Goal: Task Accomplishment & Management: Use online tool/utility

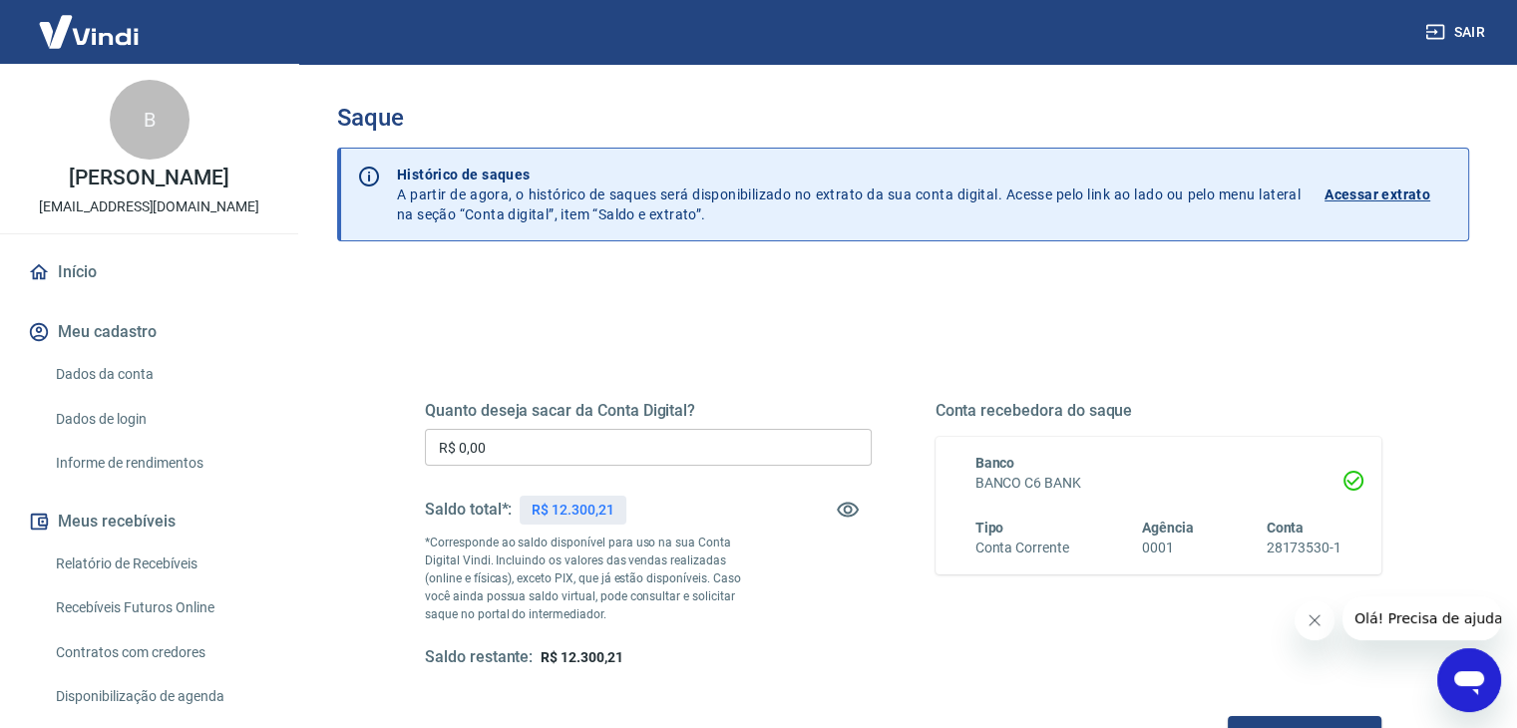
click at [581, 454] on input "R$ 0,00" at bounding box center [648, 447] width 447 height 37
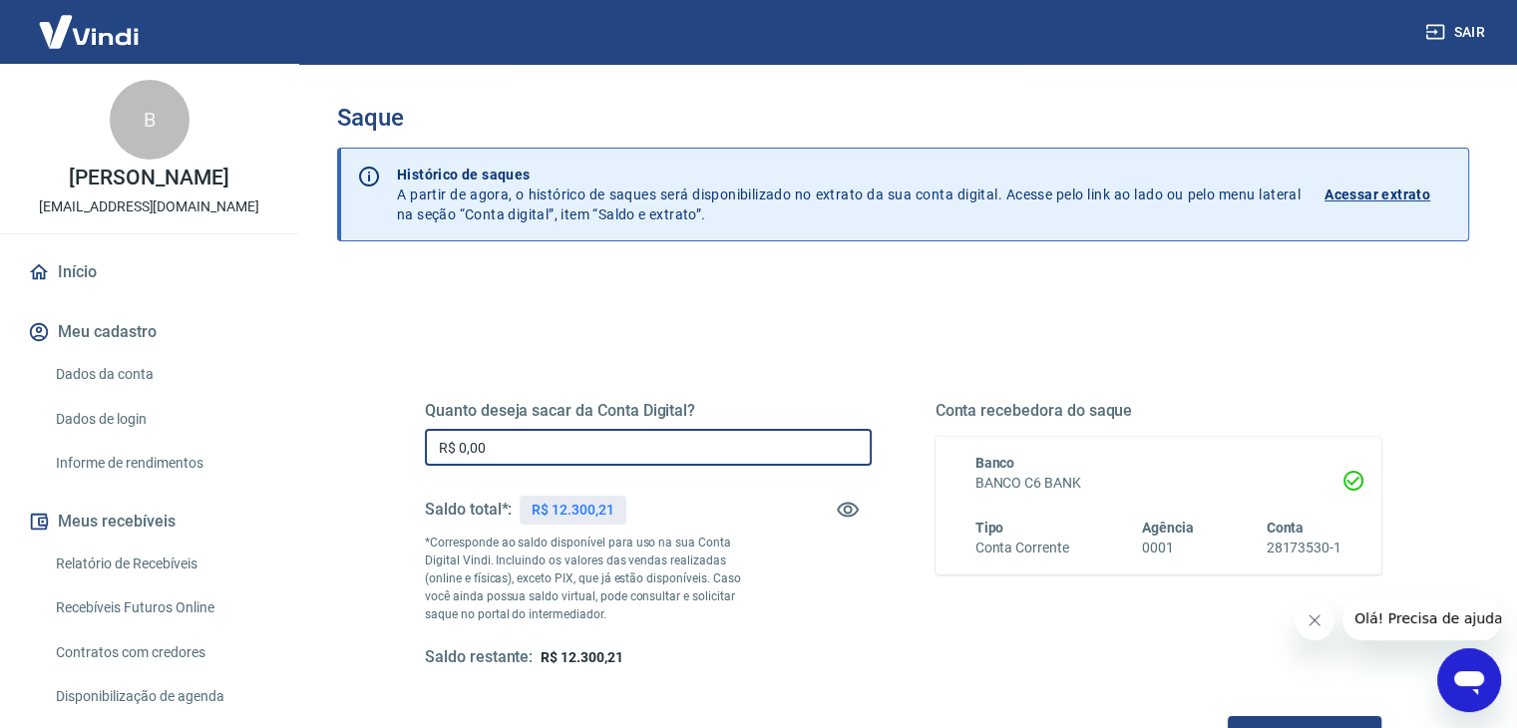
click at [581, 454] on input "R$ 0,00" at bounding box center [648, 447] width 447 height 37
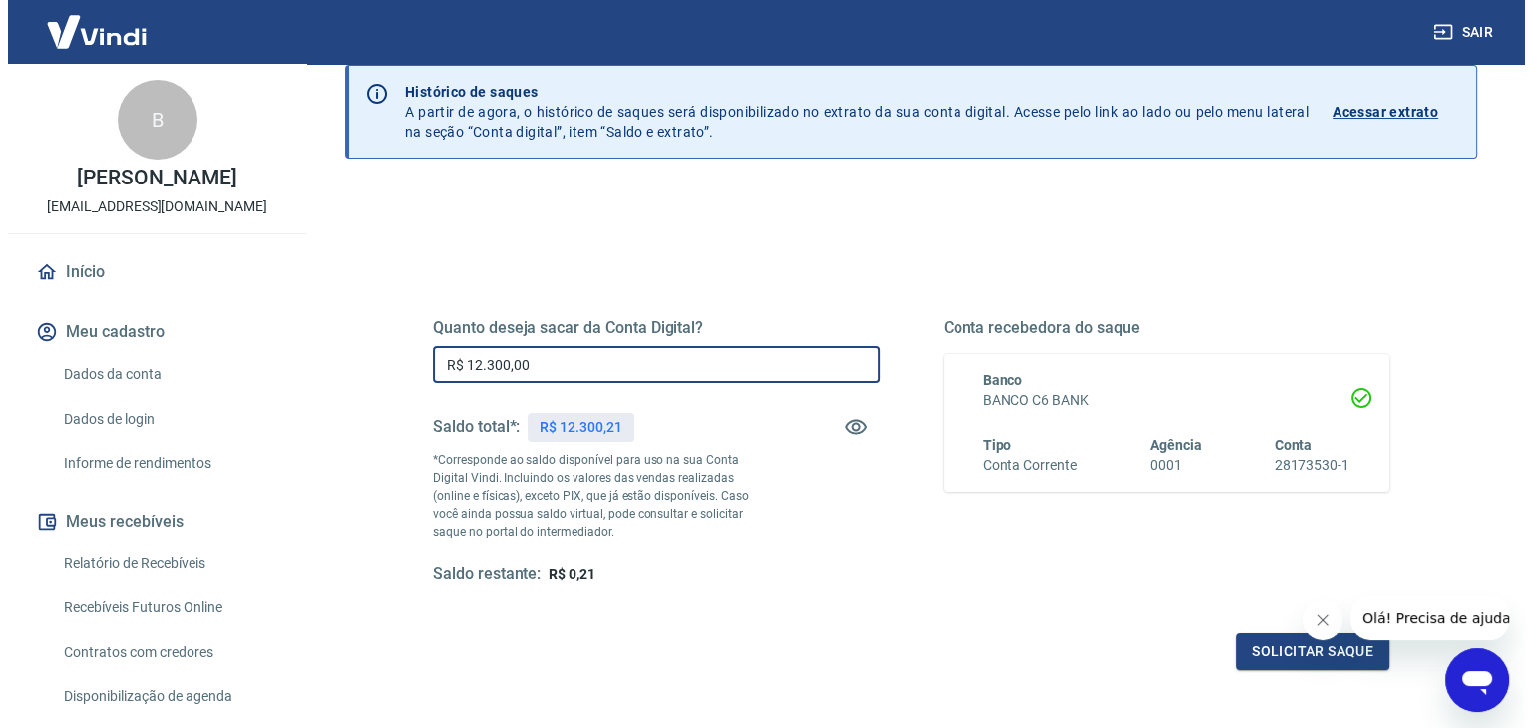
scroll to position [199, 0]
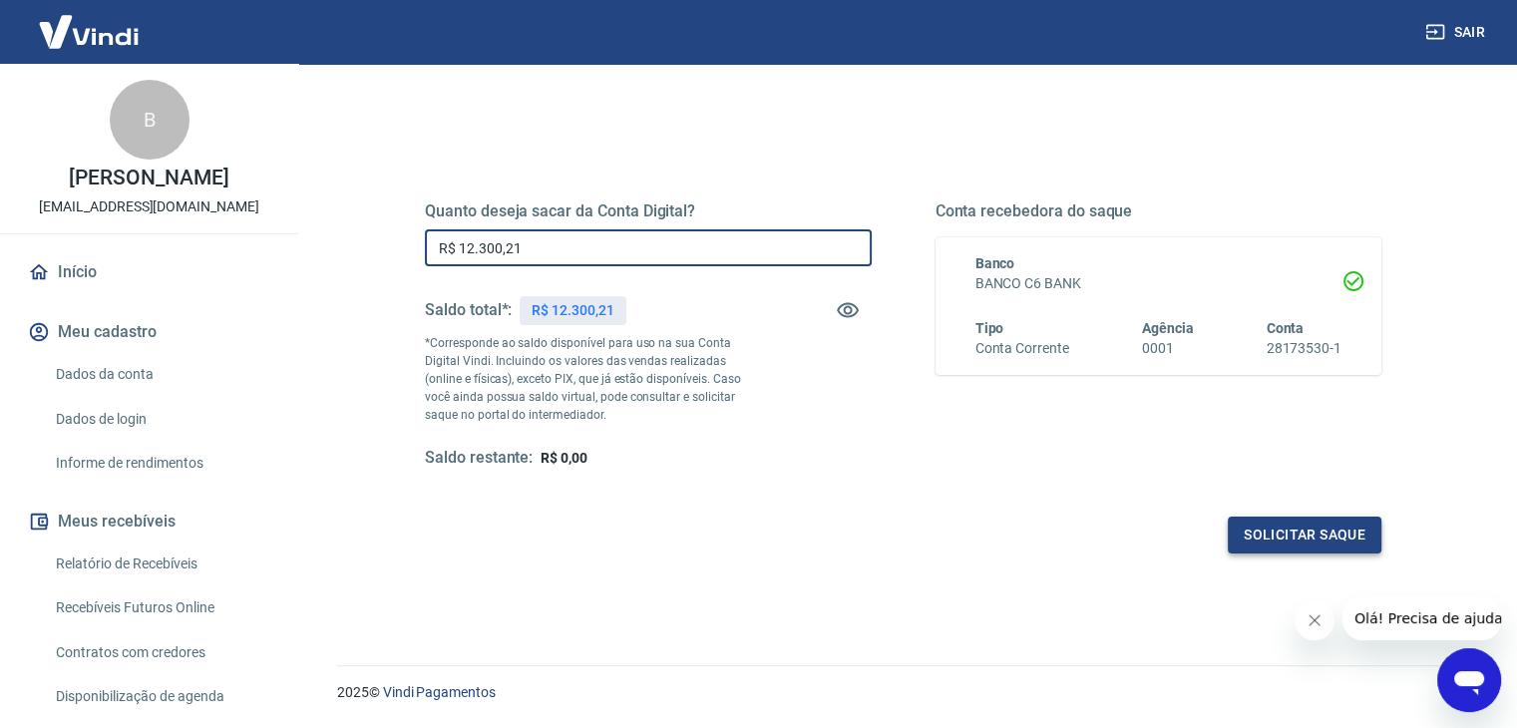
type input "R$ 12.300,21"
click at [1281, 534] on button "Solicitar saque" at bounding box center [1305, 535] width 154 height 37
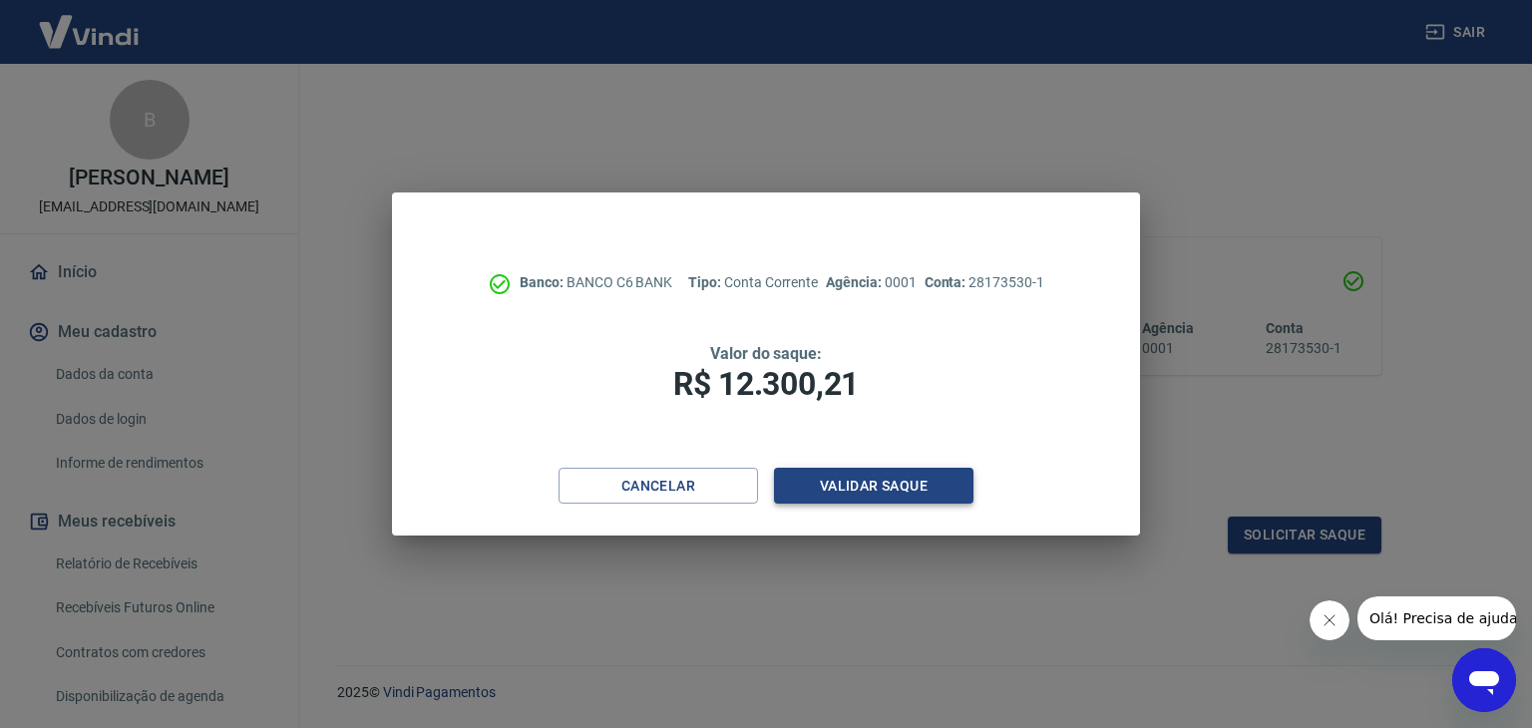
click at [873, 496] on button "Validar saque" at bounding box center [873, 486] width 199 height 37
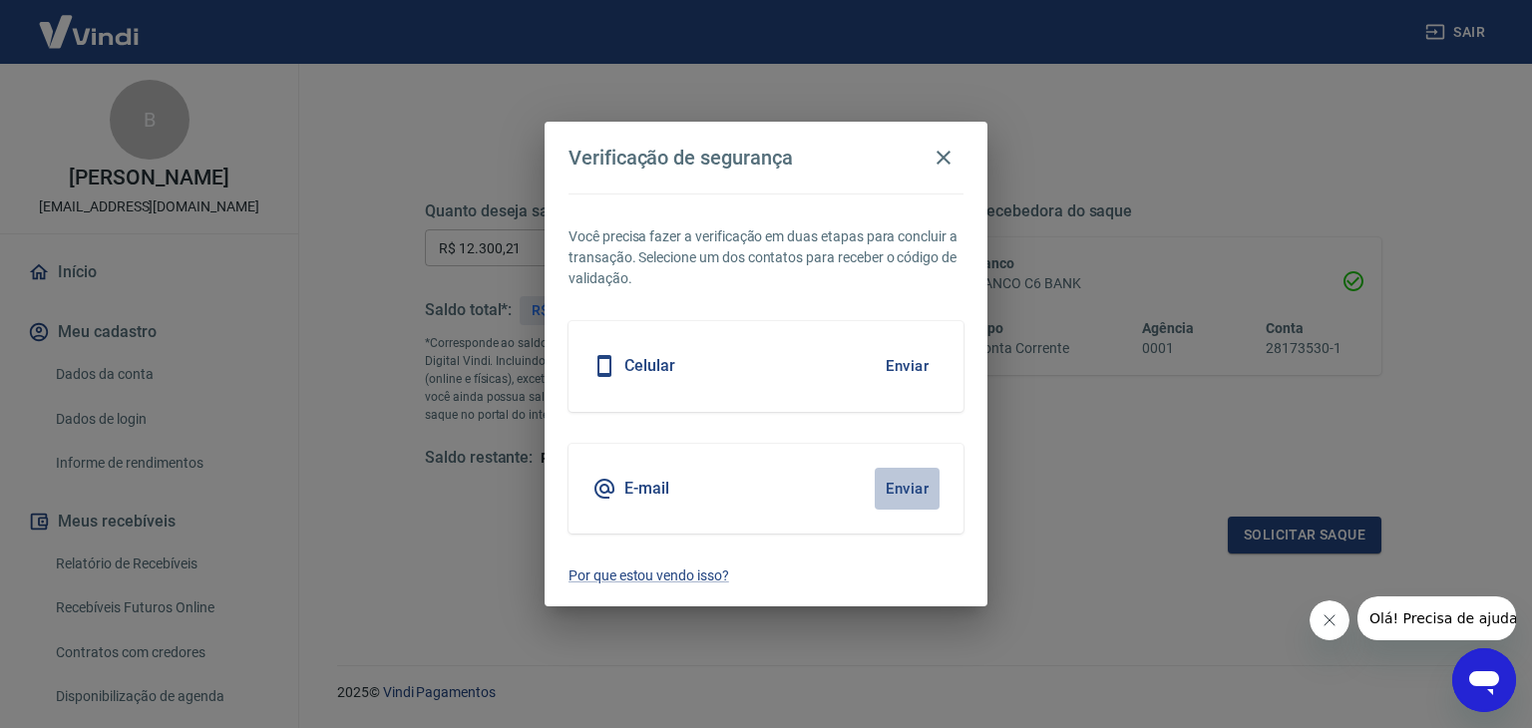
click at [918, 500] on button "Enviar" at bounding box center [907, 489] width 65 height 42
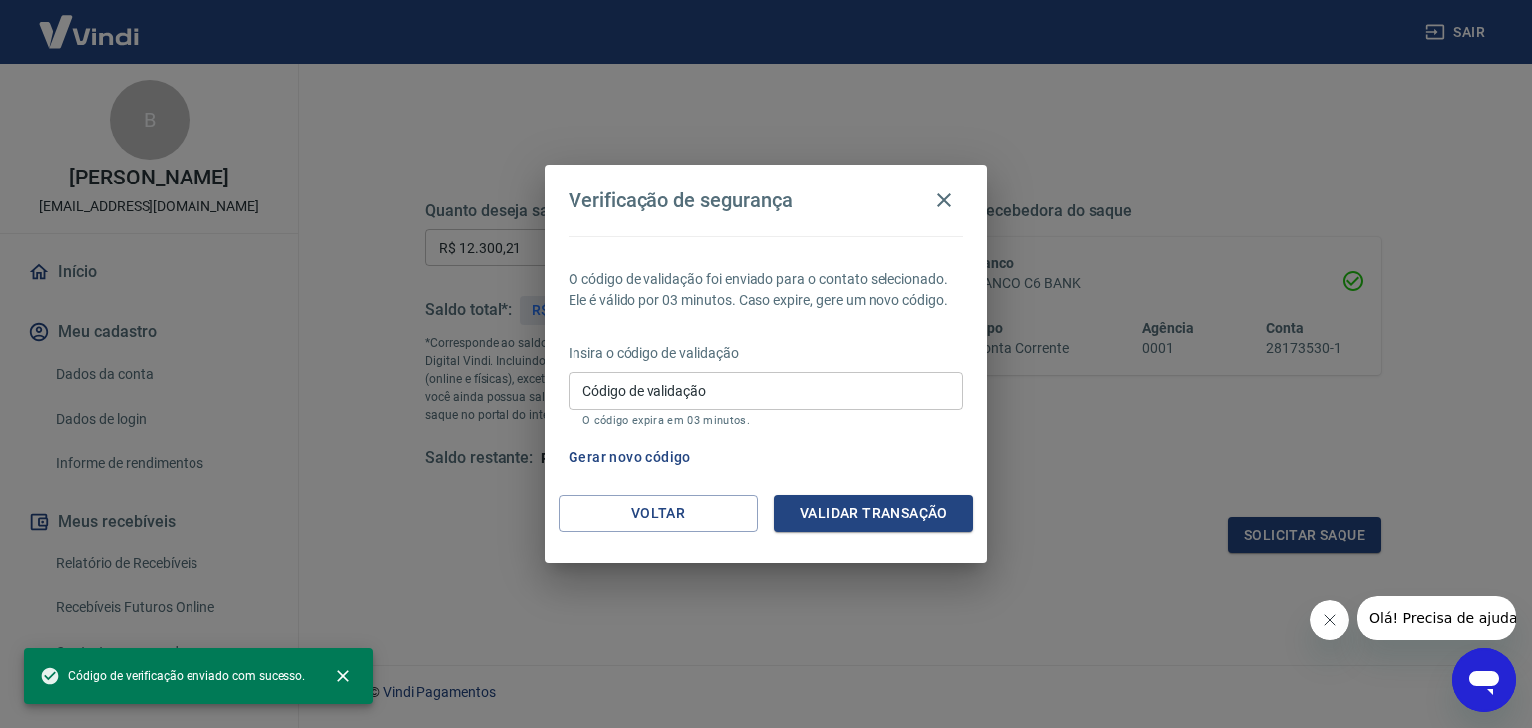
click at [740, 400] on input "Código de validação" at bounding box center [766, 390] width 395 height 37
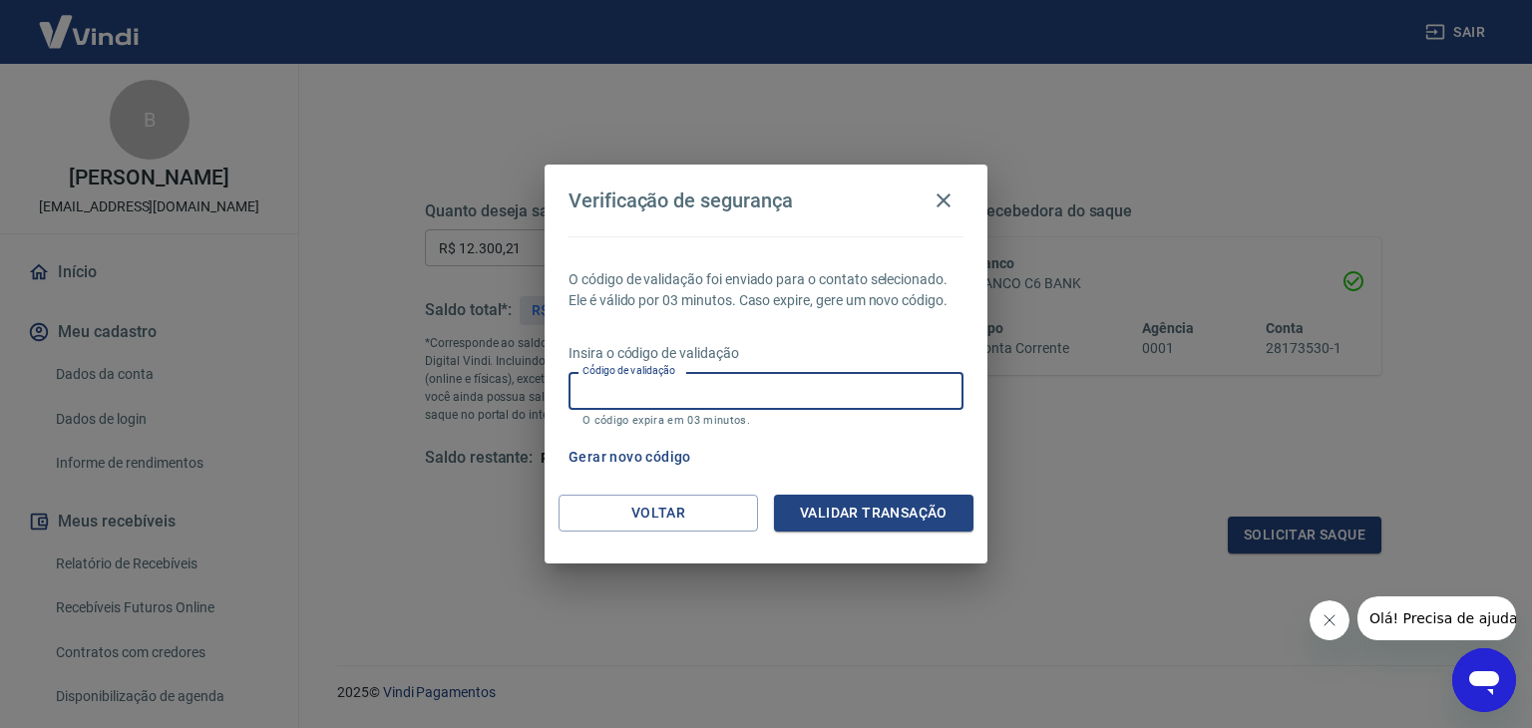
paste input "860072"
type input "860072"
drag, startPoint x: 878, startPoint y: 517, endPoint x: 838, endPoint y: 537, distance: 44.6
click at [878, 517] on button "Validar transação" at bounding box center [873, 513] width 199 height 37
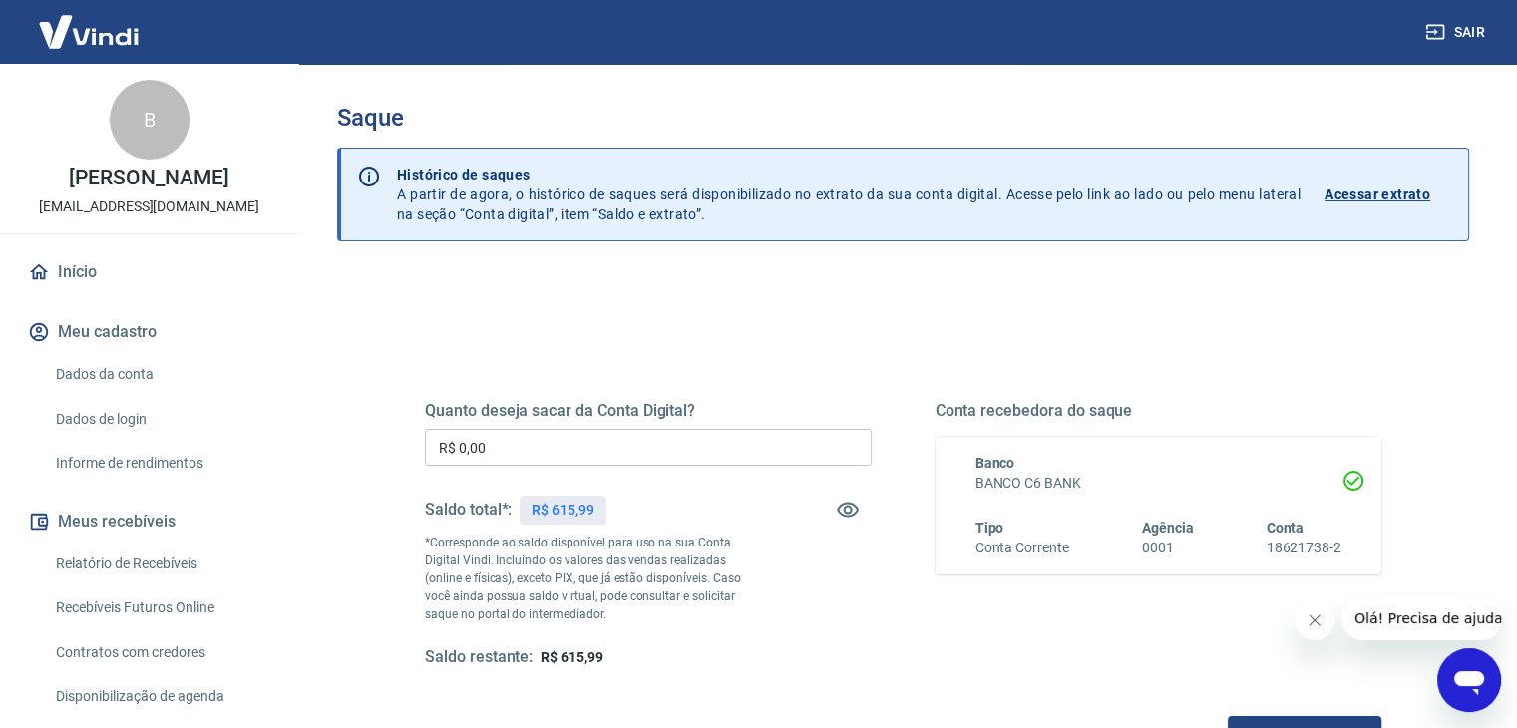
click at [638, 449] on input "R$ 0,00" at bounding box center [648, 447] width 447 height 37
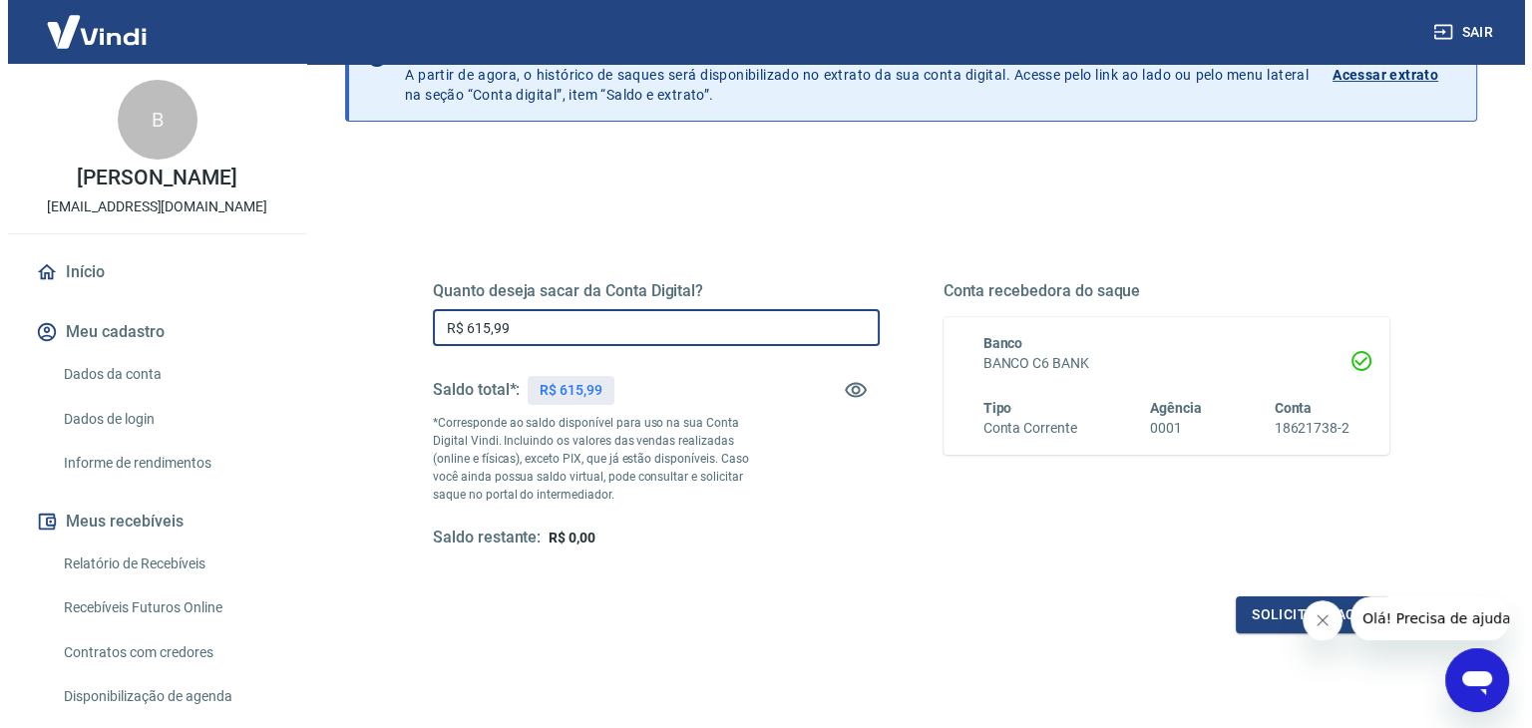
scroll to position [257, 0]
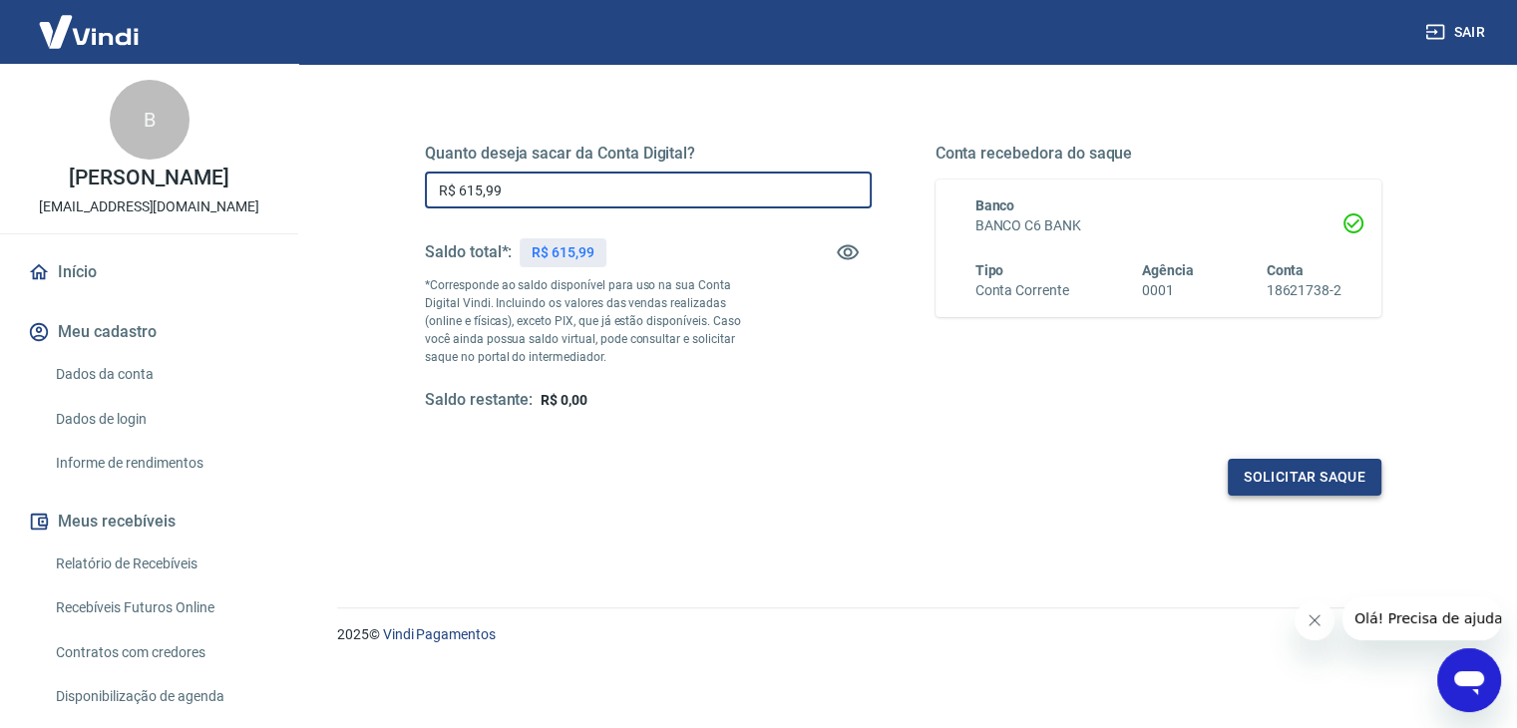
type input "R$ 615,99"
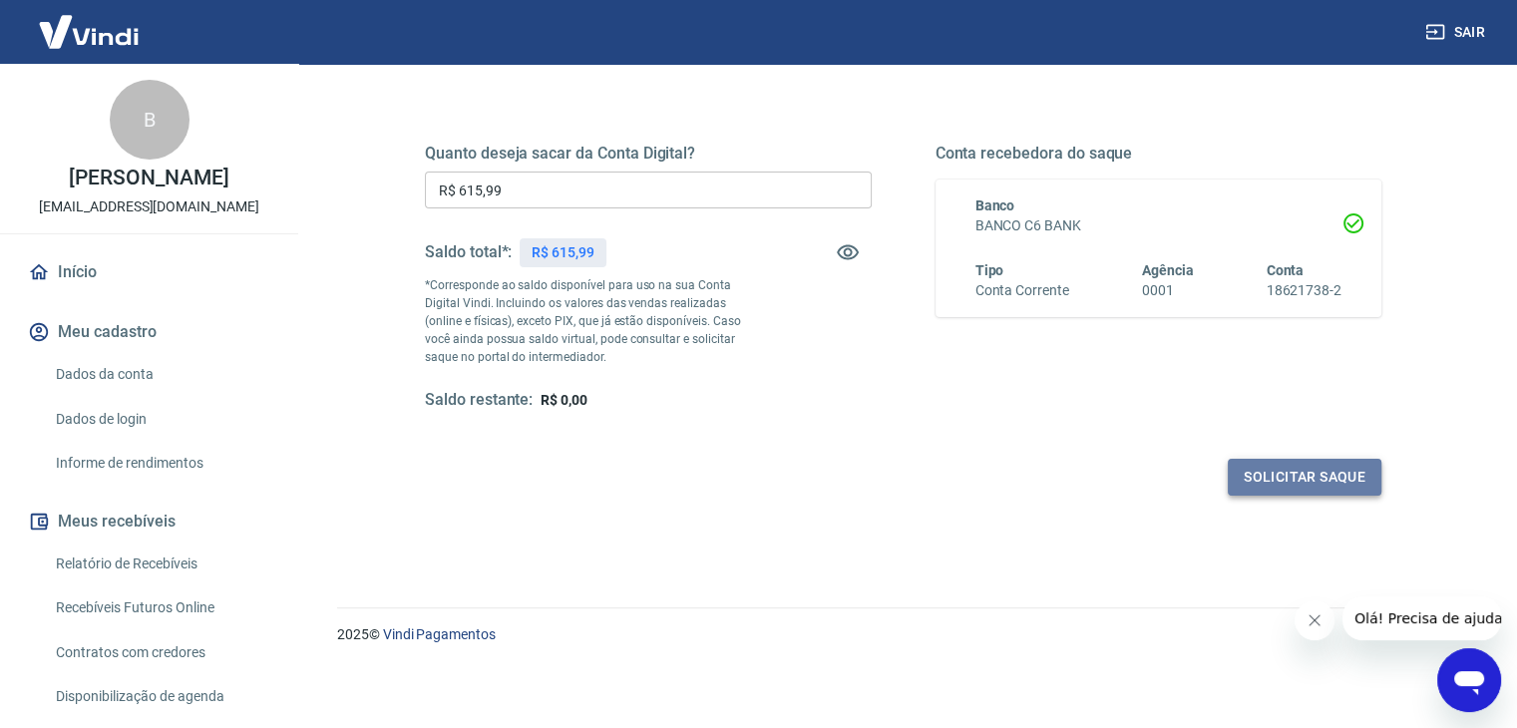
click at [1294, 482] on button "Solicitar saque" at bounding box center [1305, 477] width 154 height 37
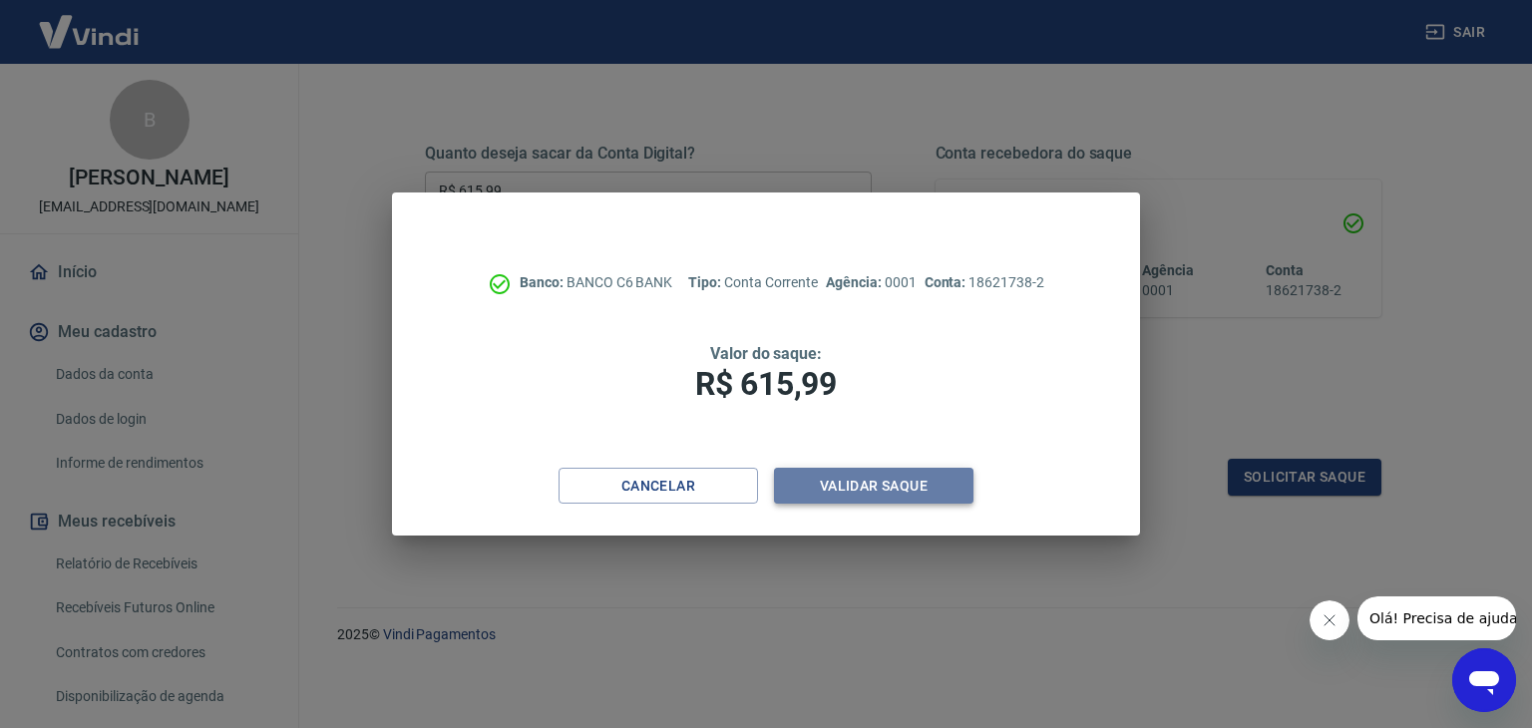
click at [903, 484] on button "Validar saque" at bounding box center [873, 486] width 199 height 37
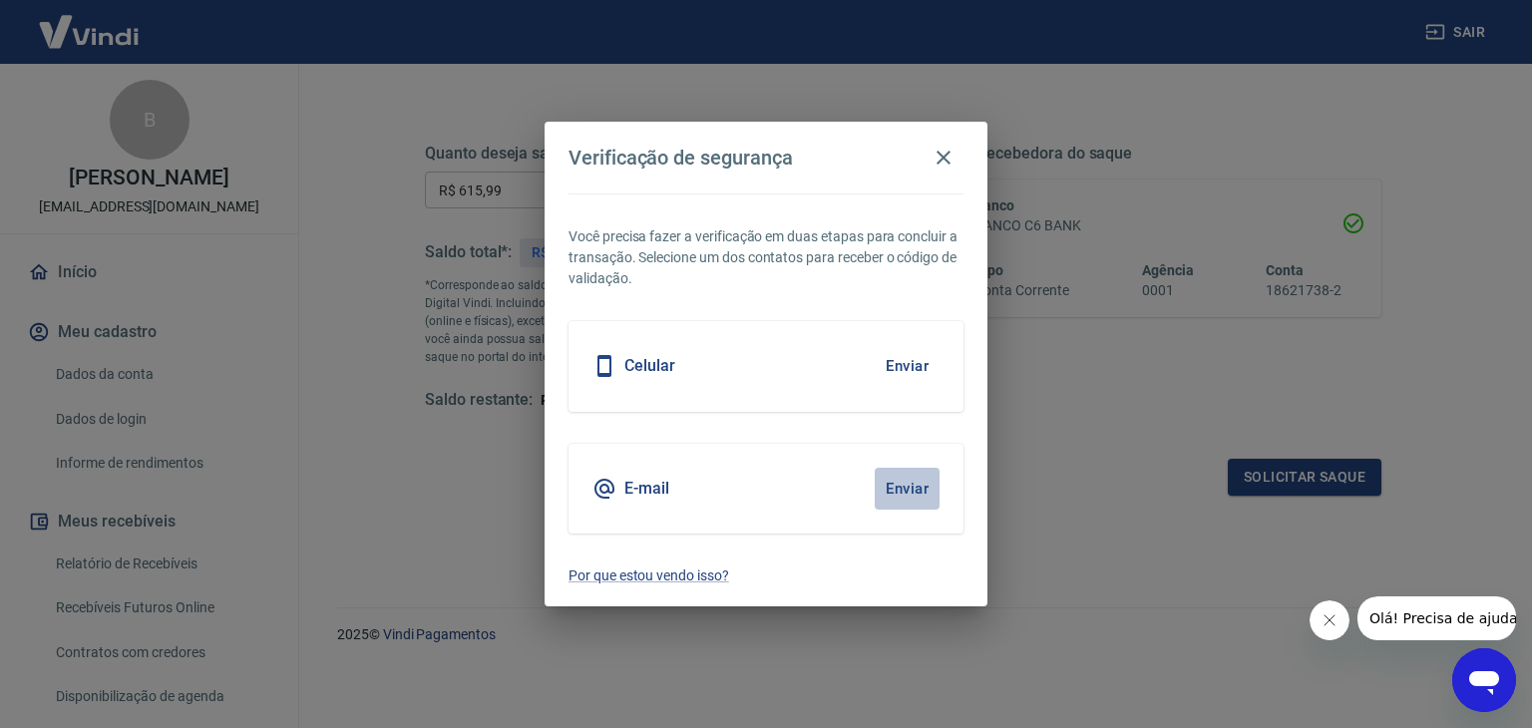
click at [899, 482] on button "Enviar" at bounding box center [907, 489] width 65 height 42
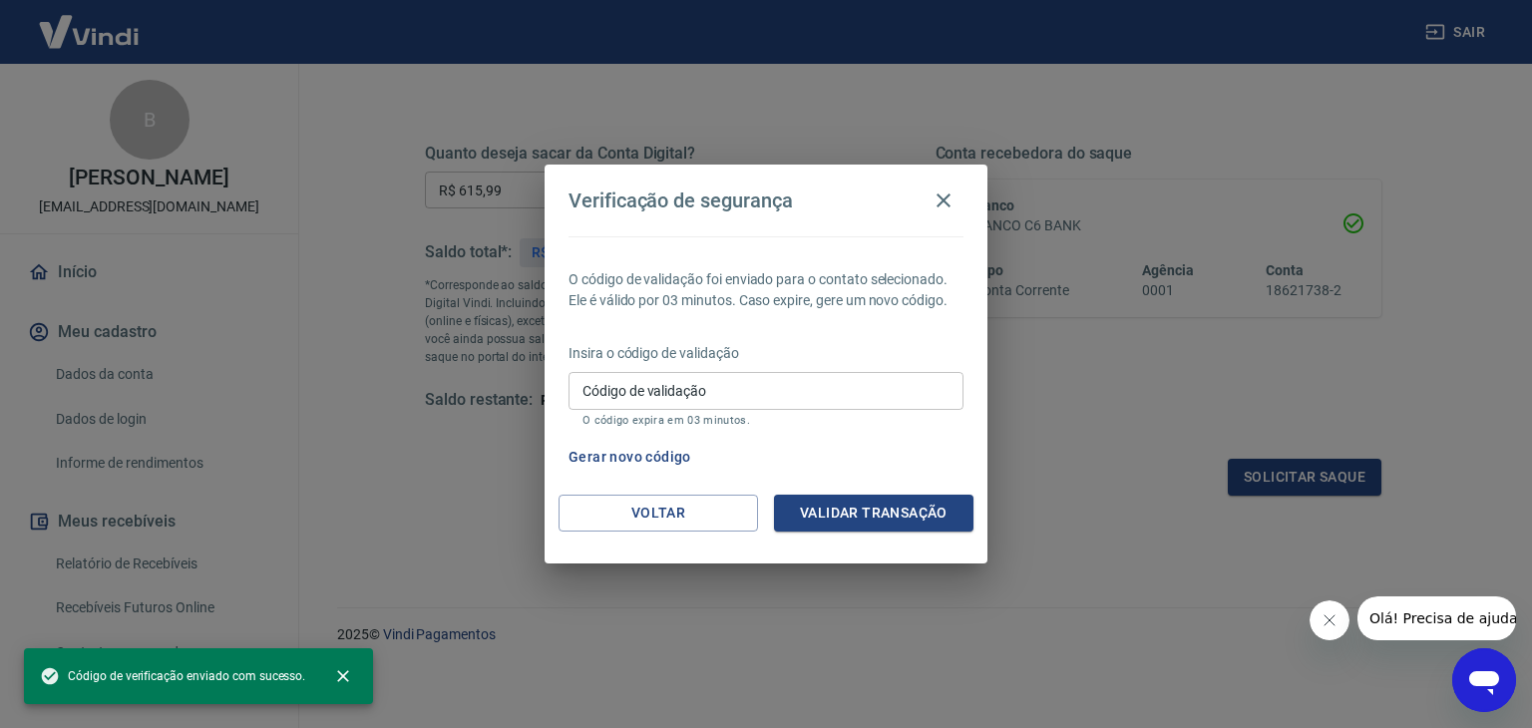
click at [782, 396] on input "Código de validação" at bounding box center [766, 390] width 395 height 37
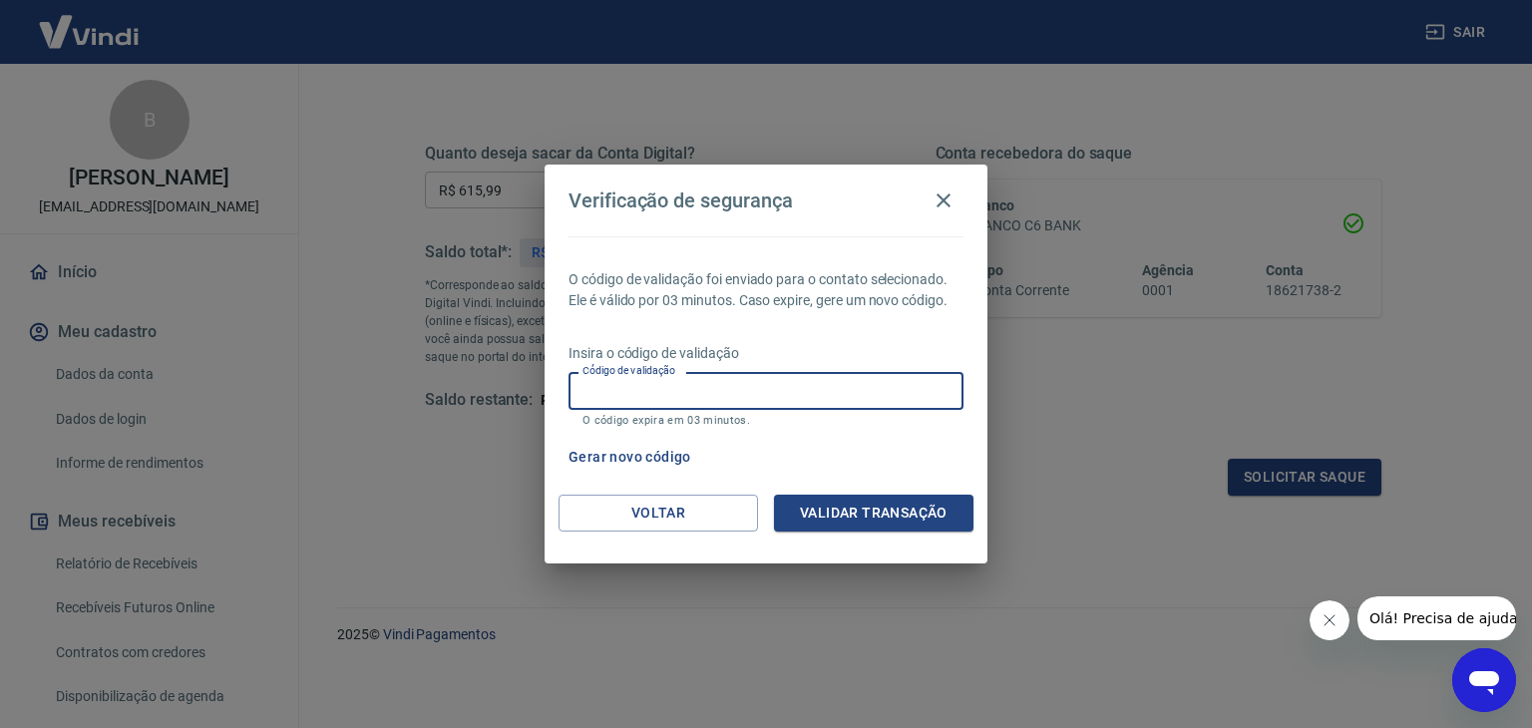
paste input "771395"
type input "771395"
click at [914, 513] on button "Validar transação" at bounding box center [873, 513] width 199 height 37
